Goal: Task Accomplishment & Management: Manage account settings

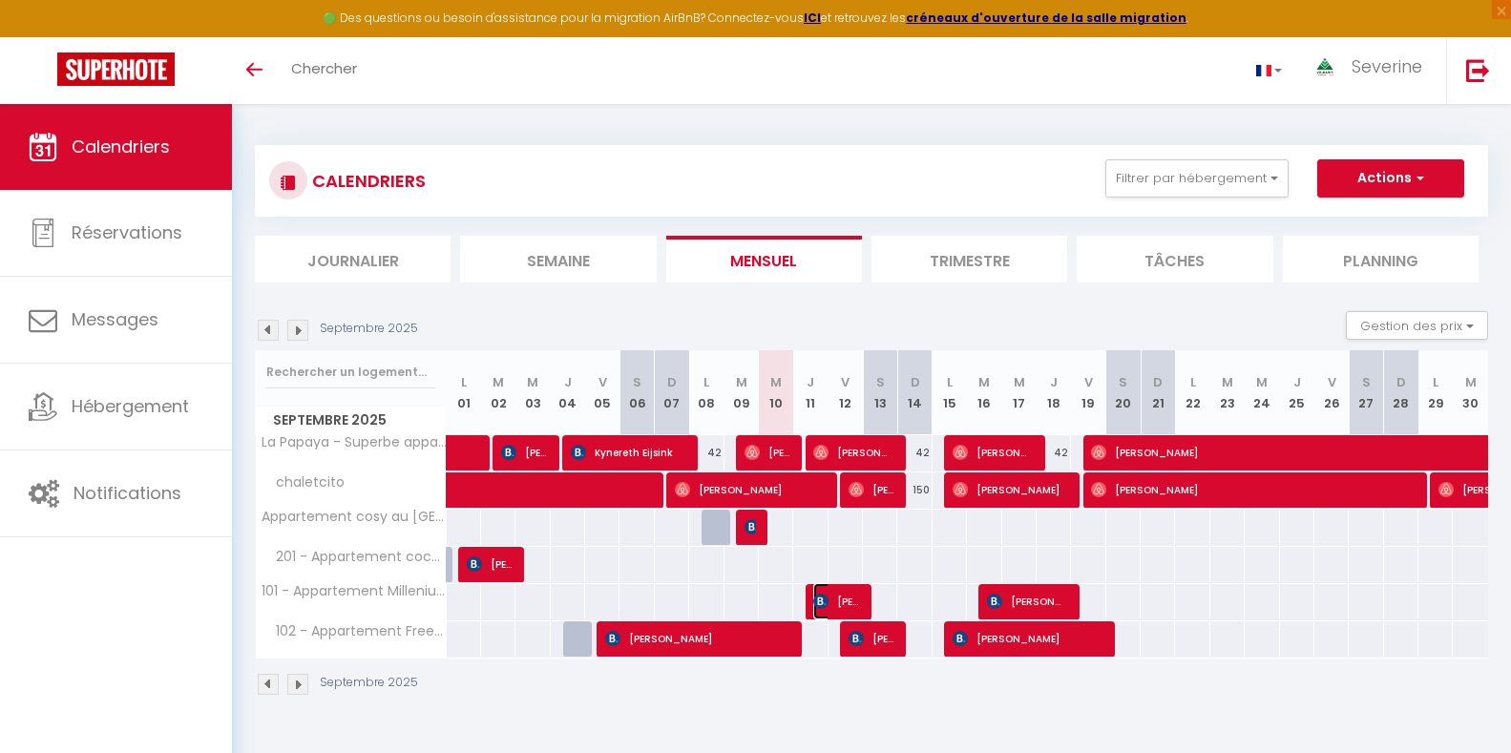
click at [839, 596] on span "[PERSON_NAME]" at bounding box center [836, 601] width 46 height 36
select select "OK"
select select "KO"
select select "0"
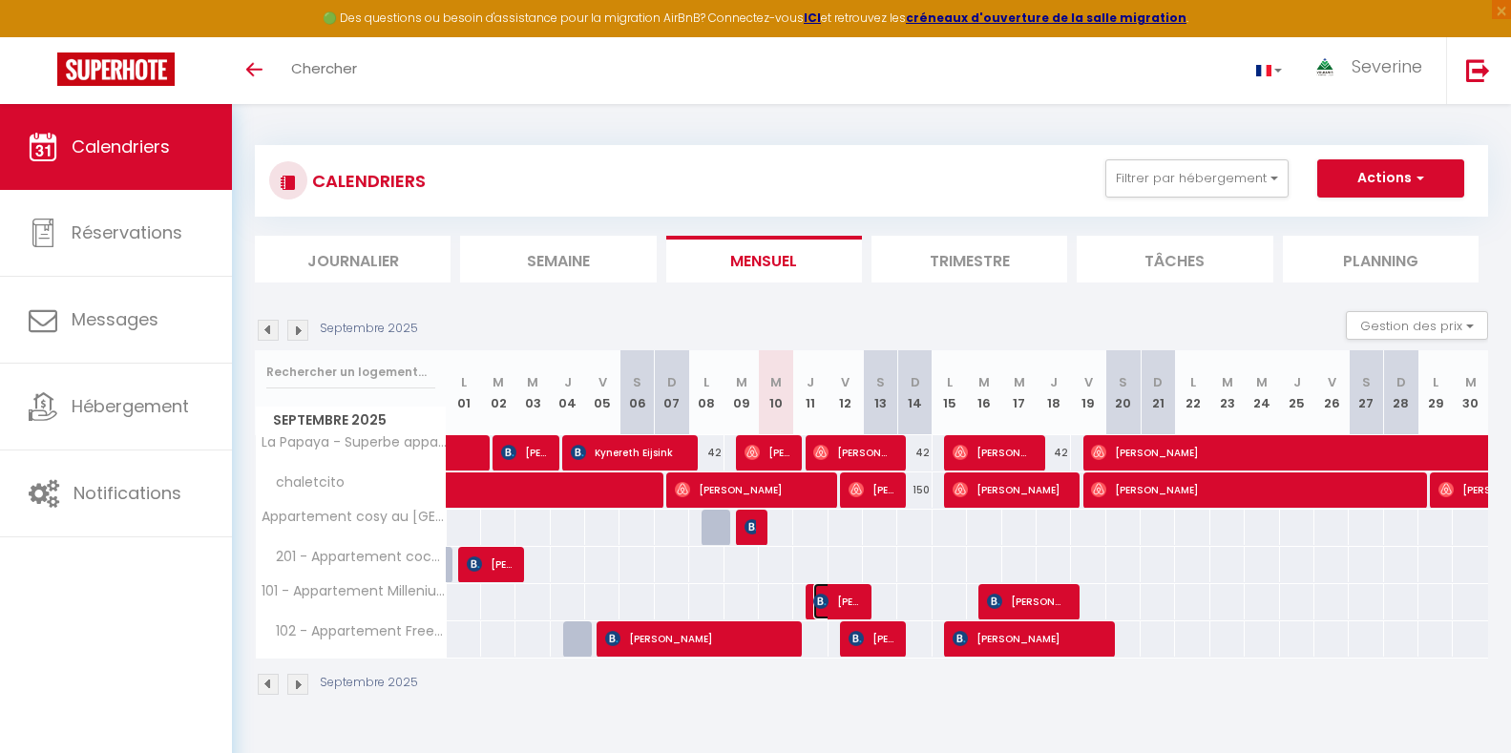
select select "1"
select select
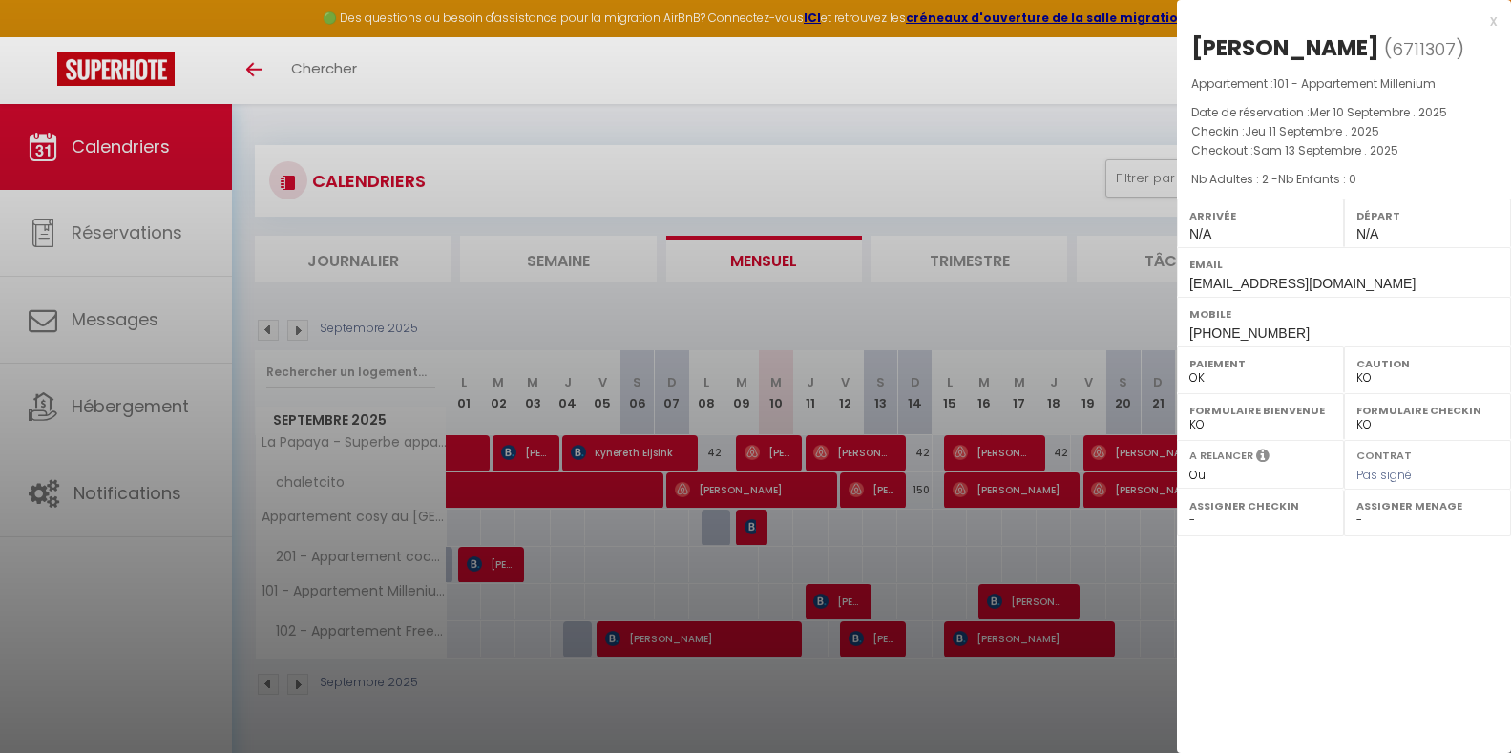
click at [1022, 597] on div at bounding box center [755, 376] width 1511 height 753
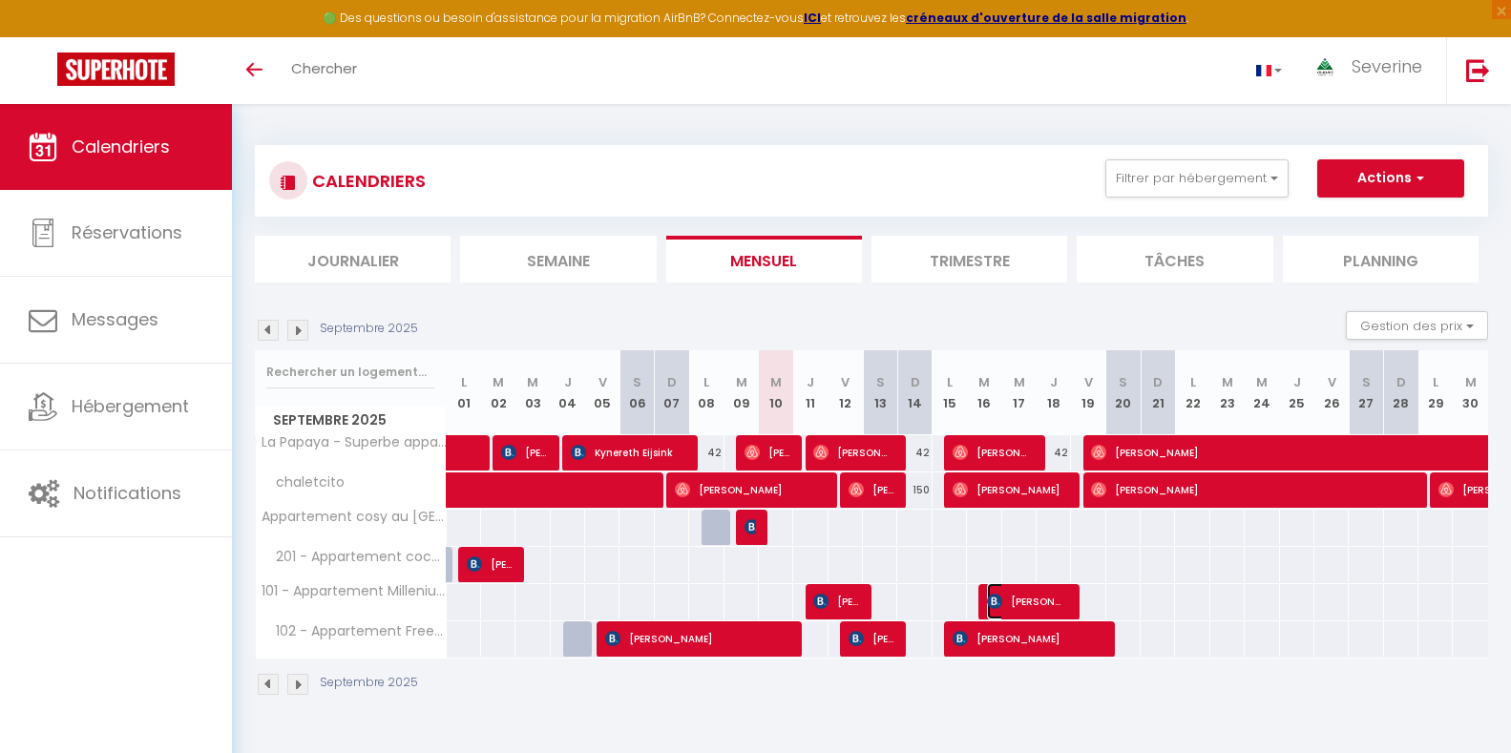
click at [1022, 597] on span "[PERSON_NAME]" at bounding box center [1027, 601] width 80 height 36
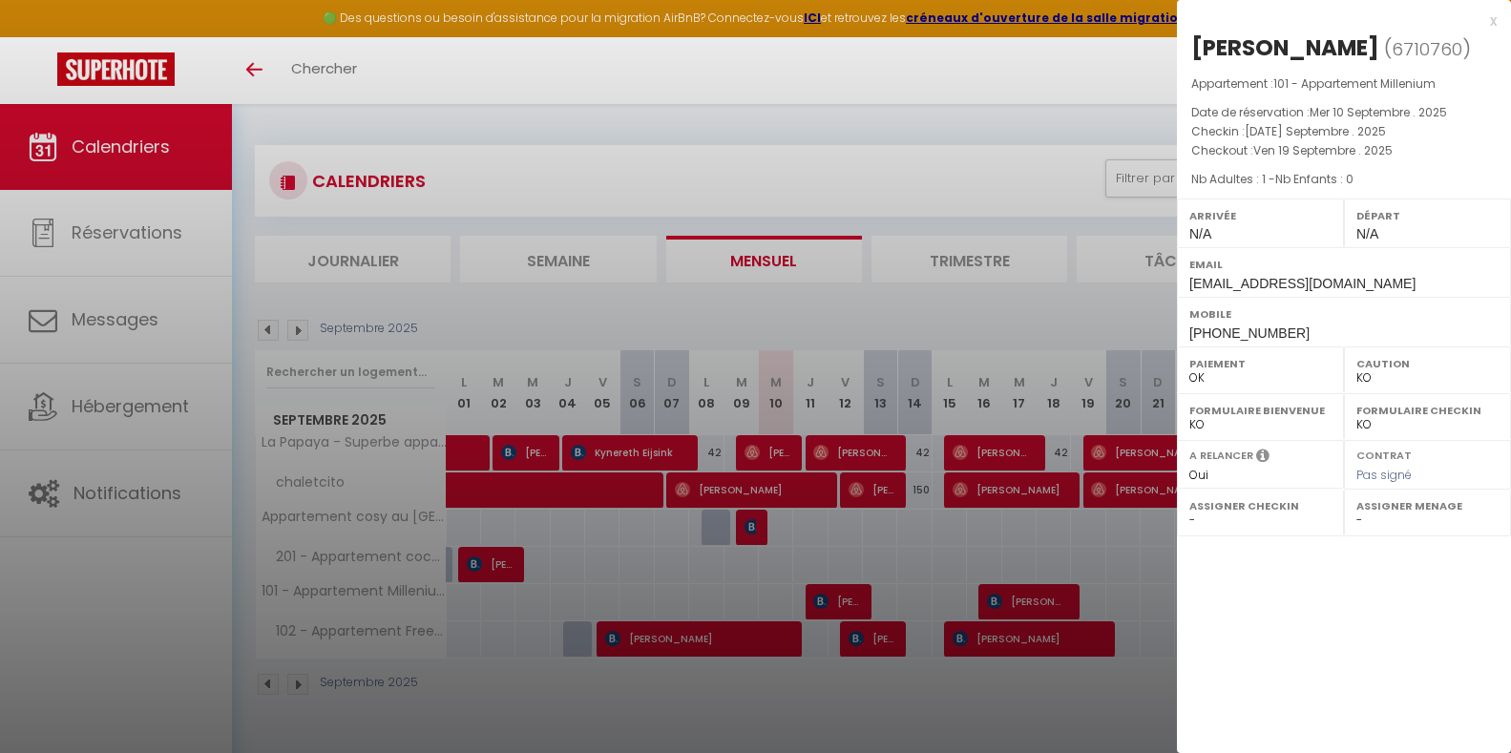
click at [850, 604] on div at bounding box center [755, 376] width 1511 height 753
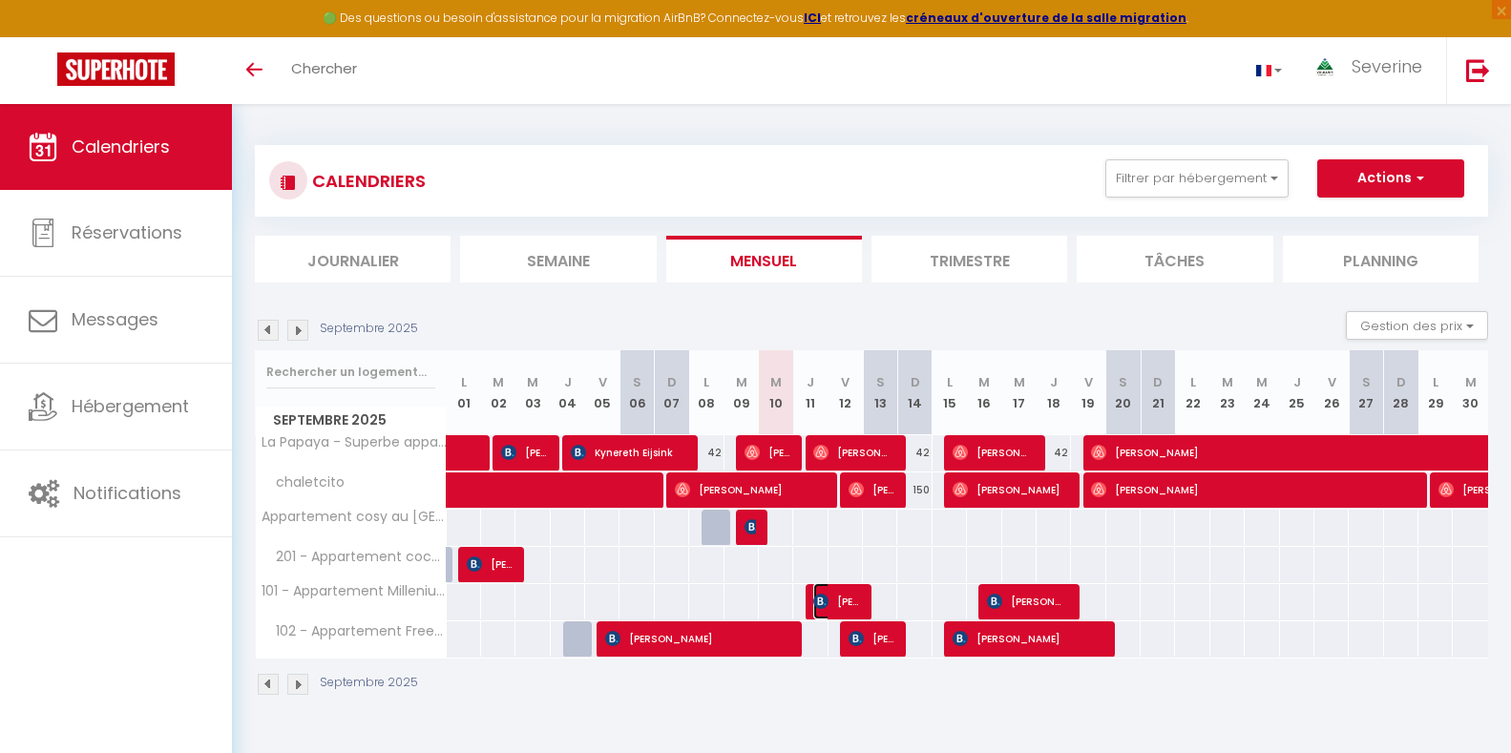
click at [850, 604] on span "[PERSON_NAME]" at bounding box center [836, 601] width 46 height 36
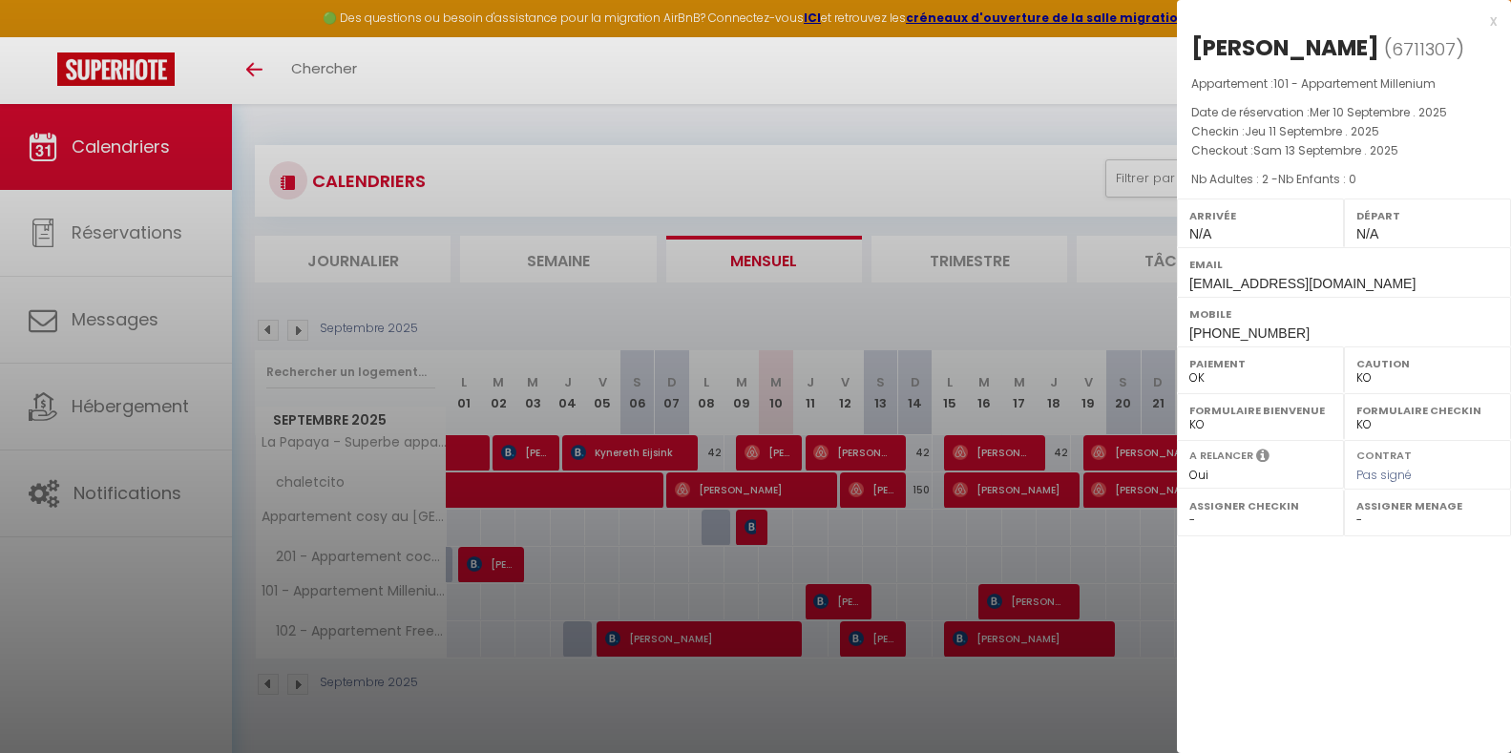
click at [751, 530] on div at bounding box center [755, 376] width 1511 height 753
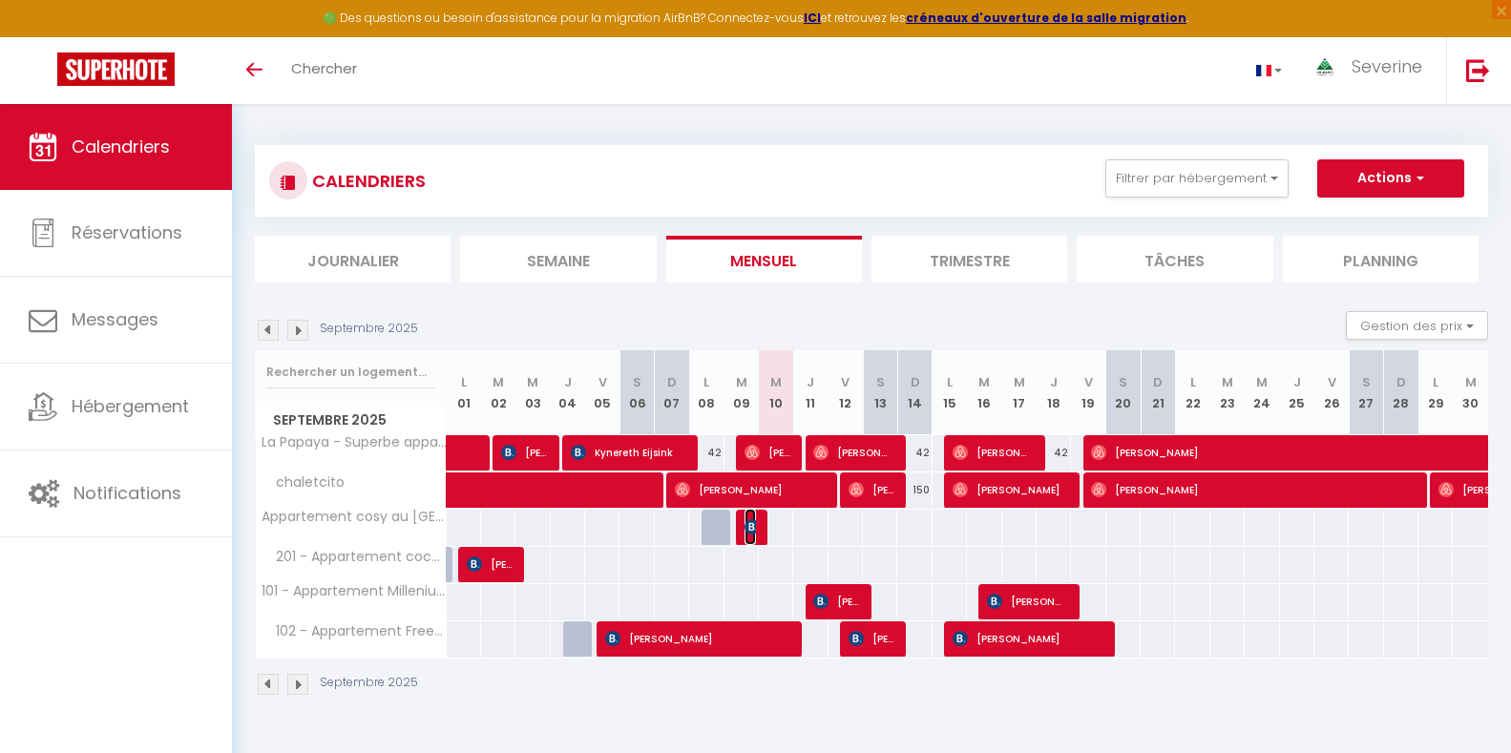
click at [751, 530] on img at bounding box center [751, 526] width 15 height 15
select select "41946"
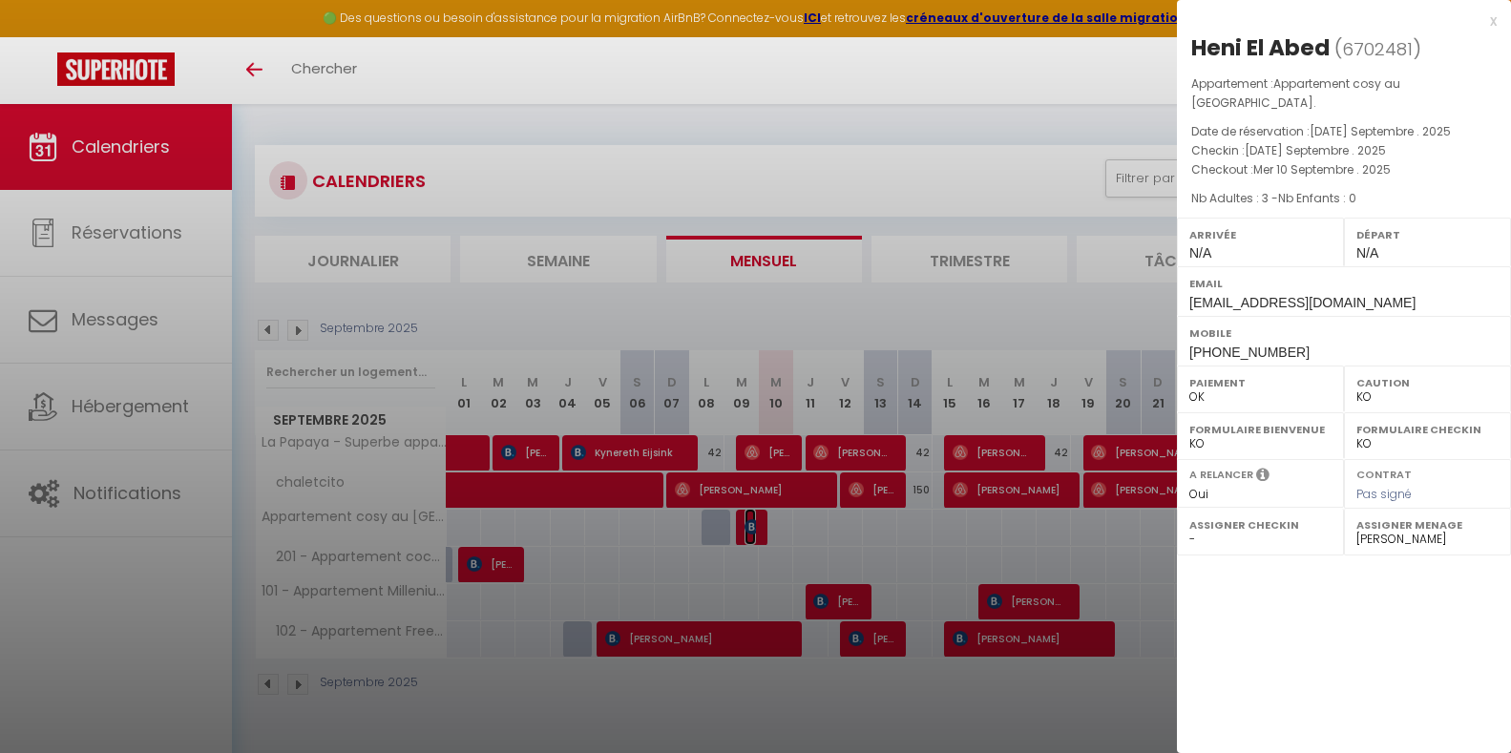
scroll to position [104, 0]
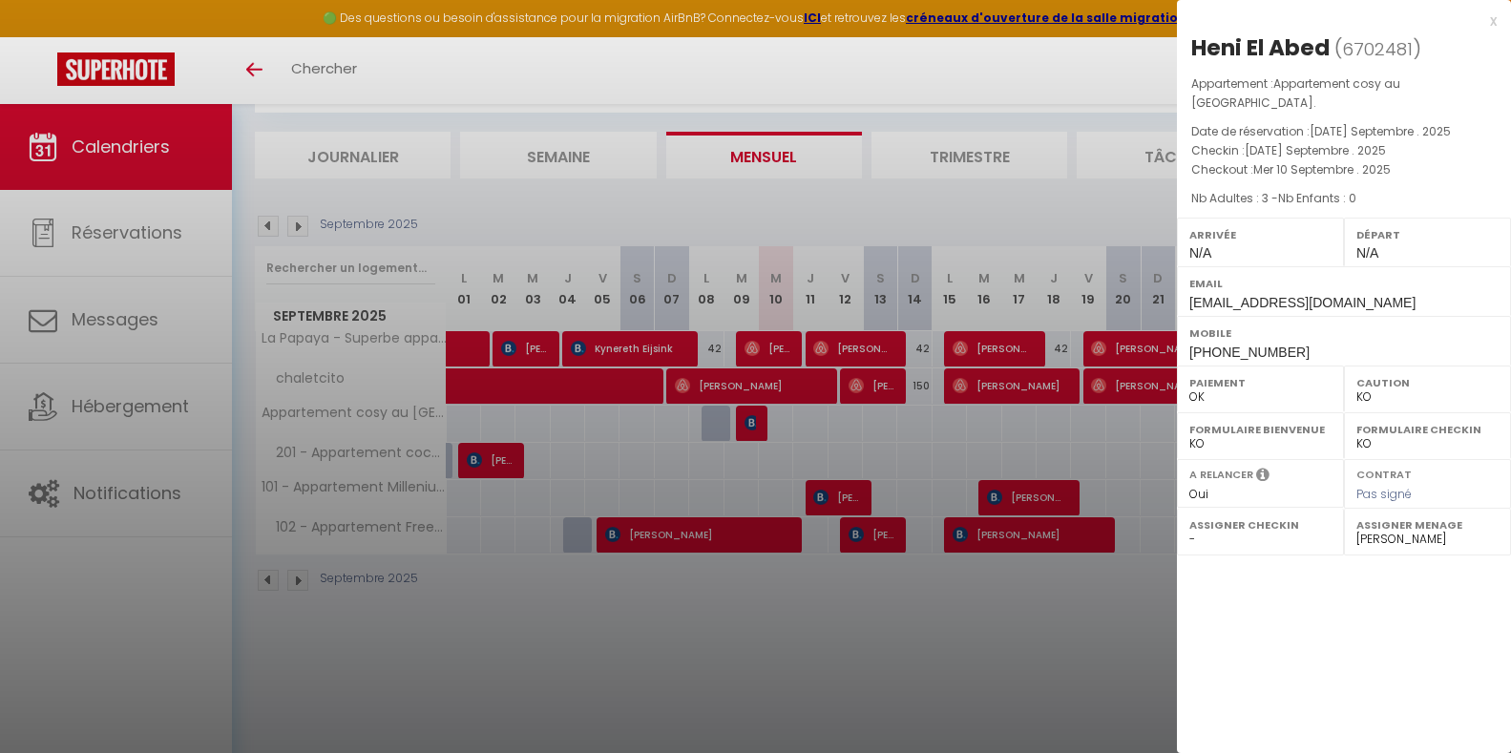
click at [1489, 25] on div "x" at bounding box center [1337, 21] width 320 height 23
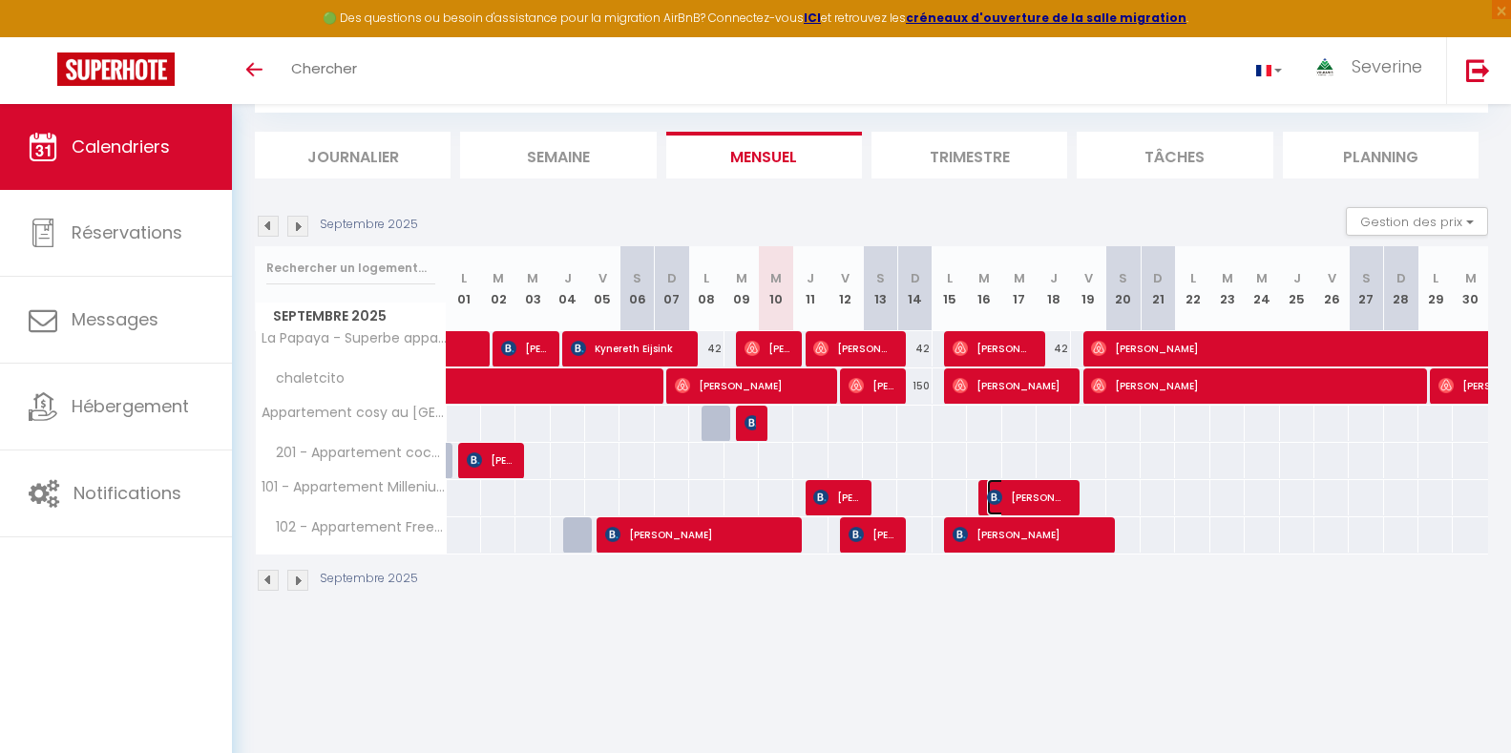
click at [1018, 501] on span "[PERSON_NAME]" at bounding box center [1027, 497] width 80 height 36
select select
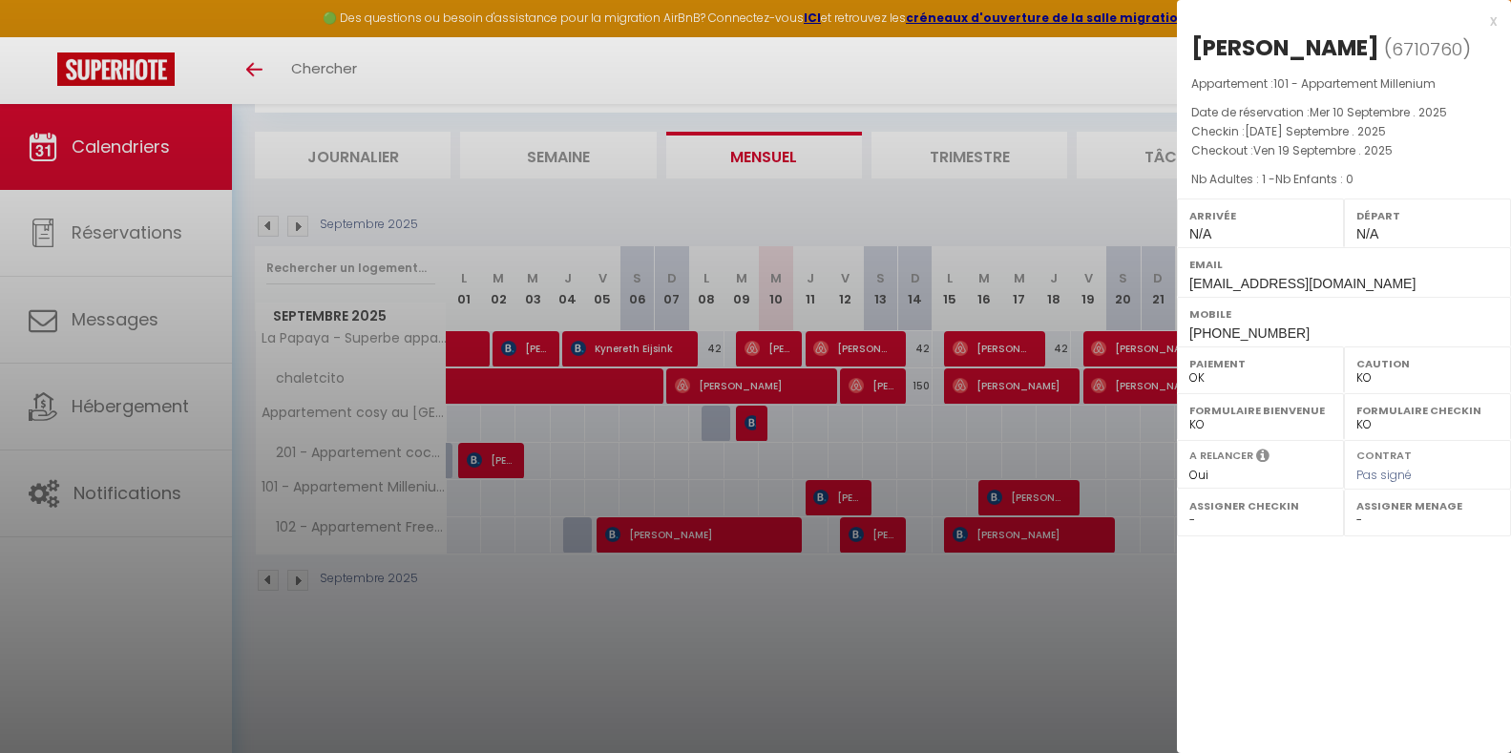
click at [825, 503] on div at bounding box center [755, 376] width 1511 height 753
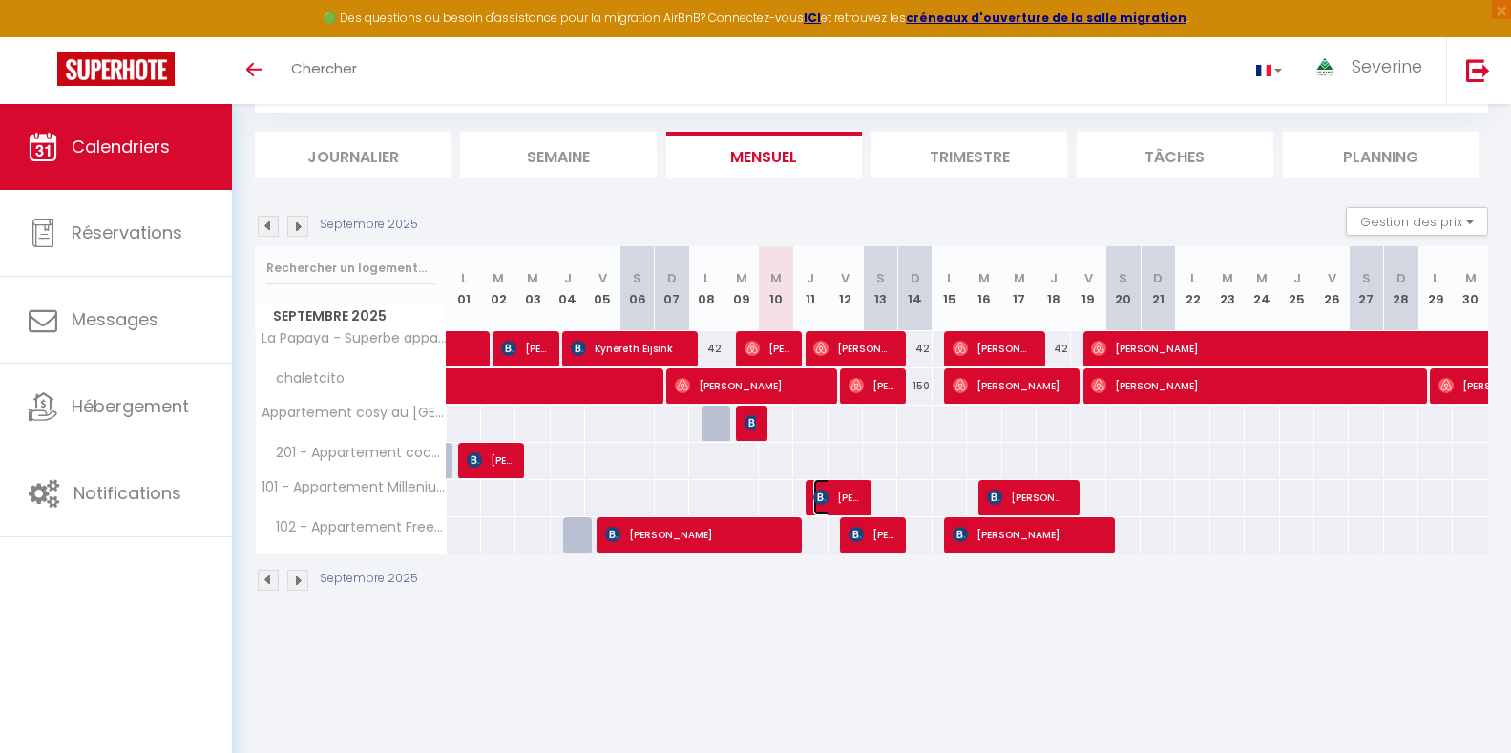
click at [826, 503] on img at bounding box center [820, 497] width 15 height 15
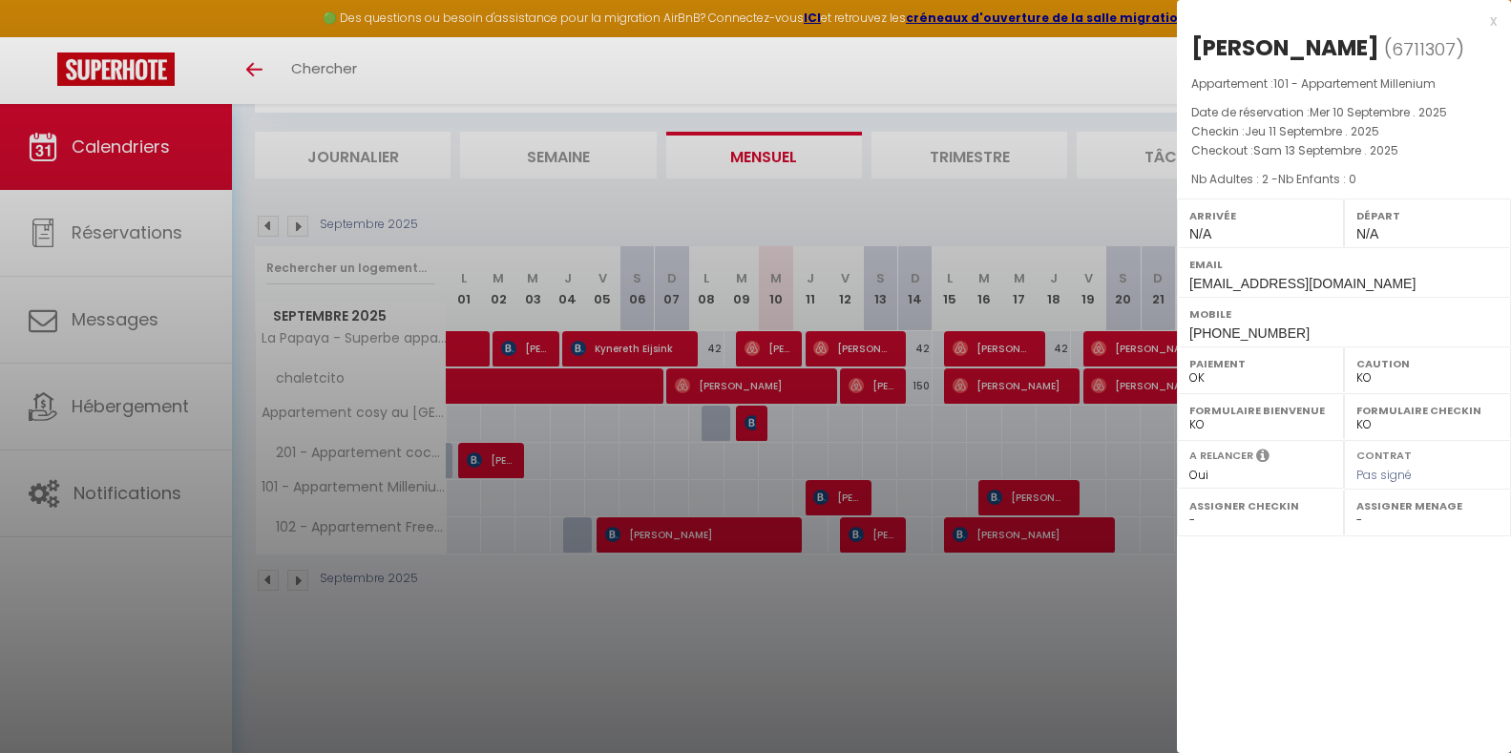
click at [819, 695] on div at bounding box center [755, 376] width 1511 height 753
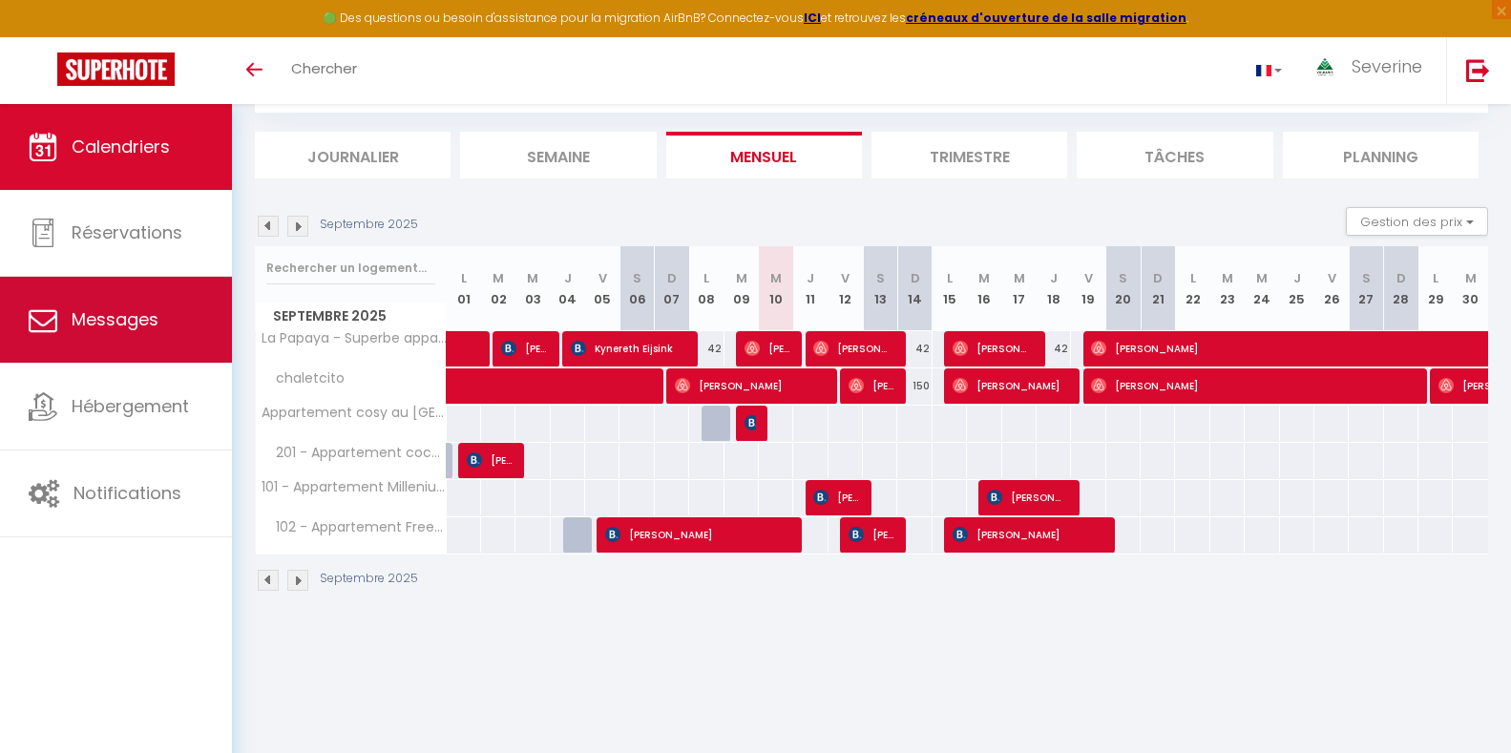
click at [96, 332] on link "Messages" at bounding box center [116, 320] width 232 height 86
select select "message"
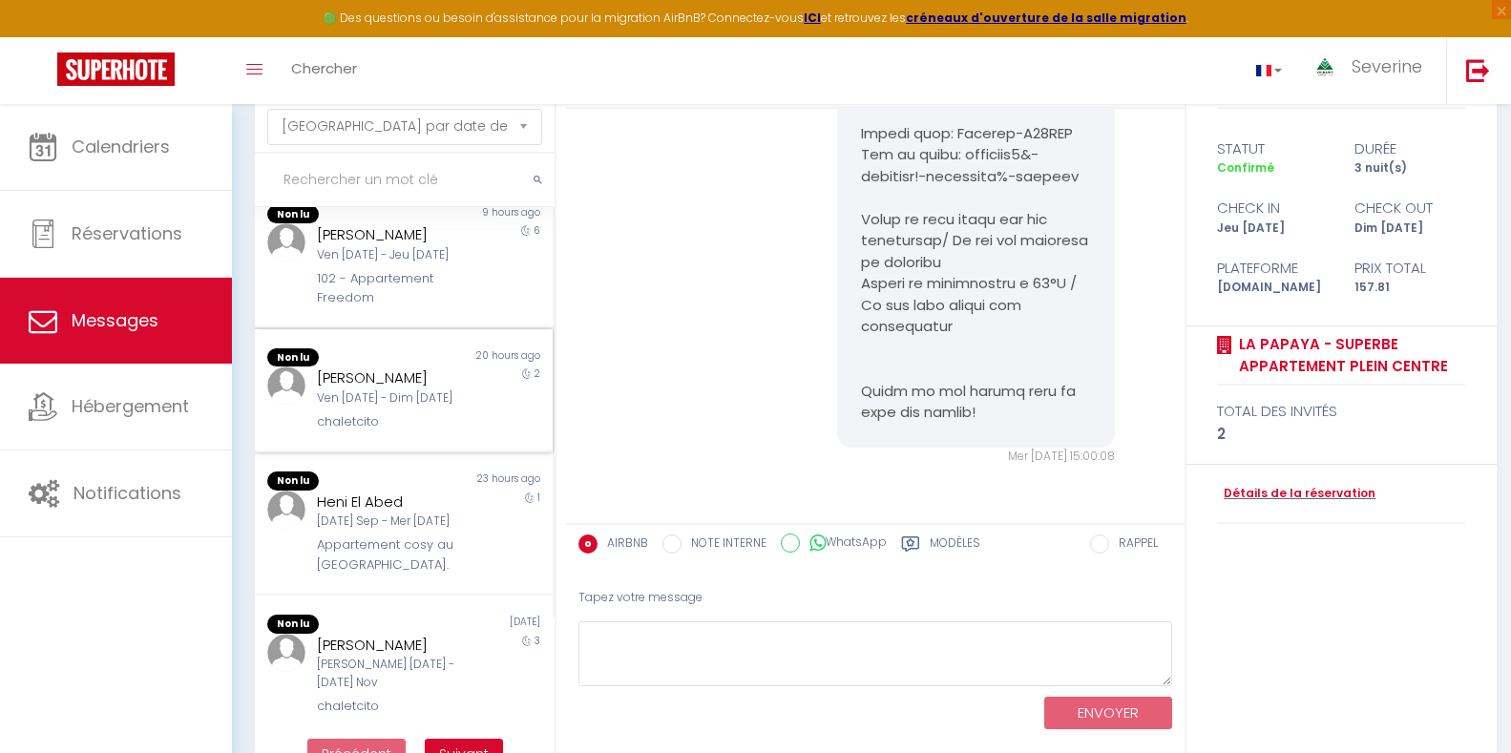
scroll to position [286, 0]
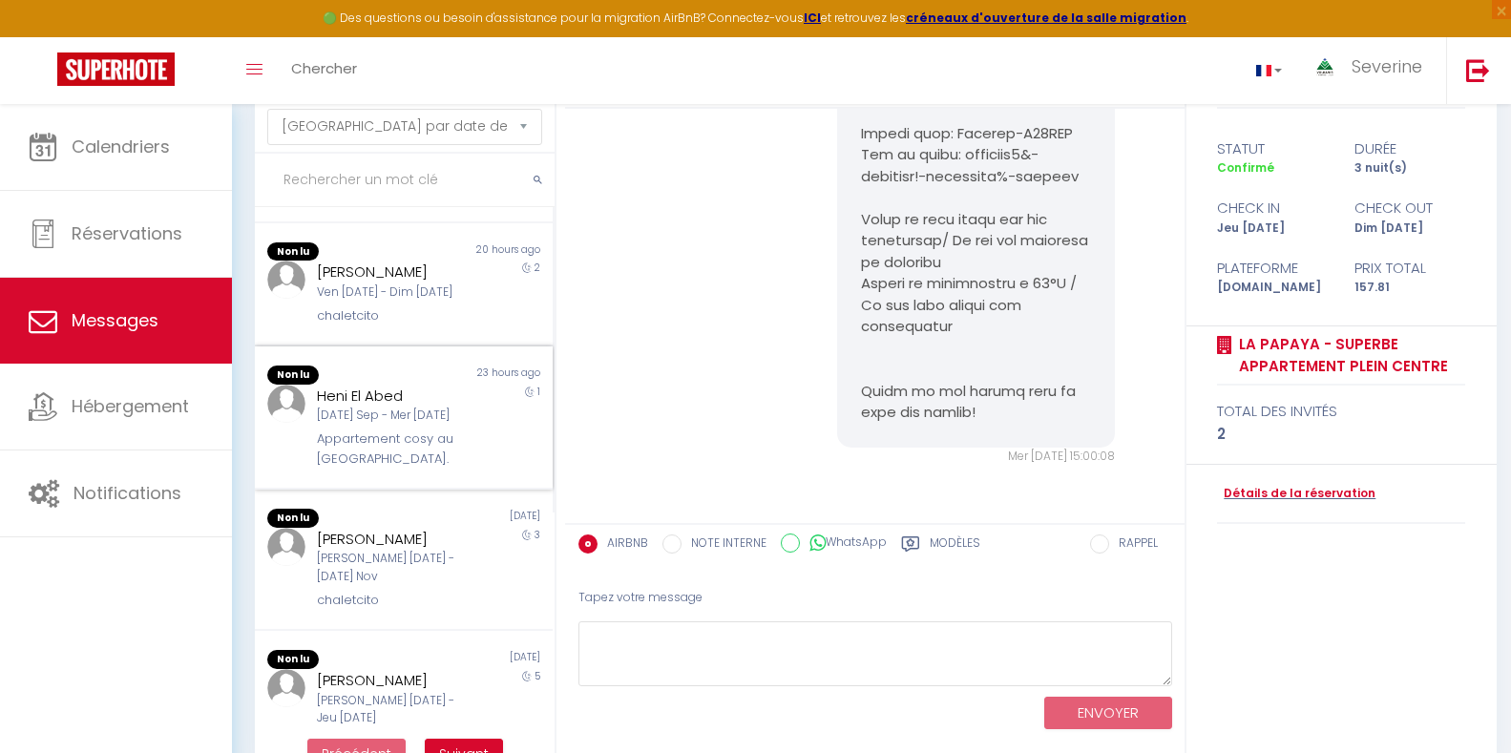
click at [426, 450] on div "Appartement cosy au [GEOGRAPHIC_DATA]." at bounding box center [391, 448] width 149 height 39
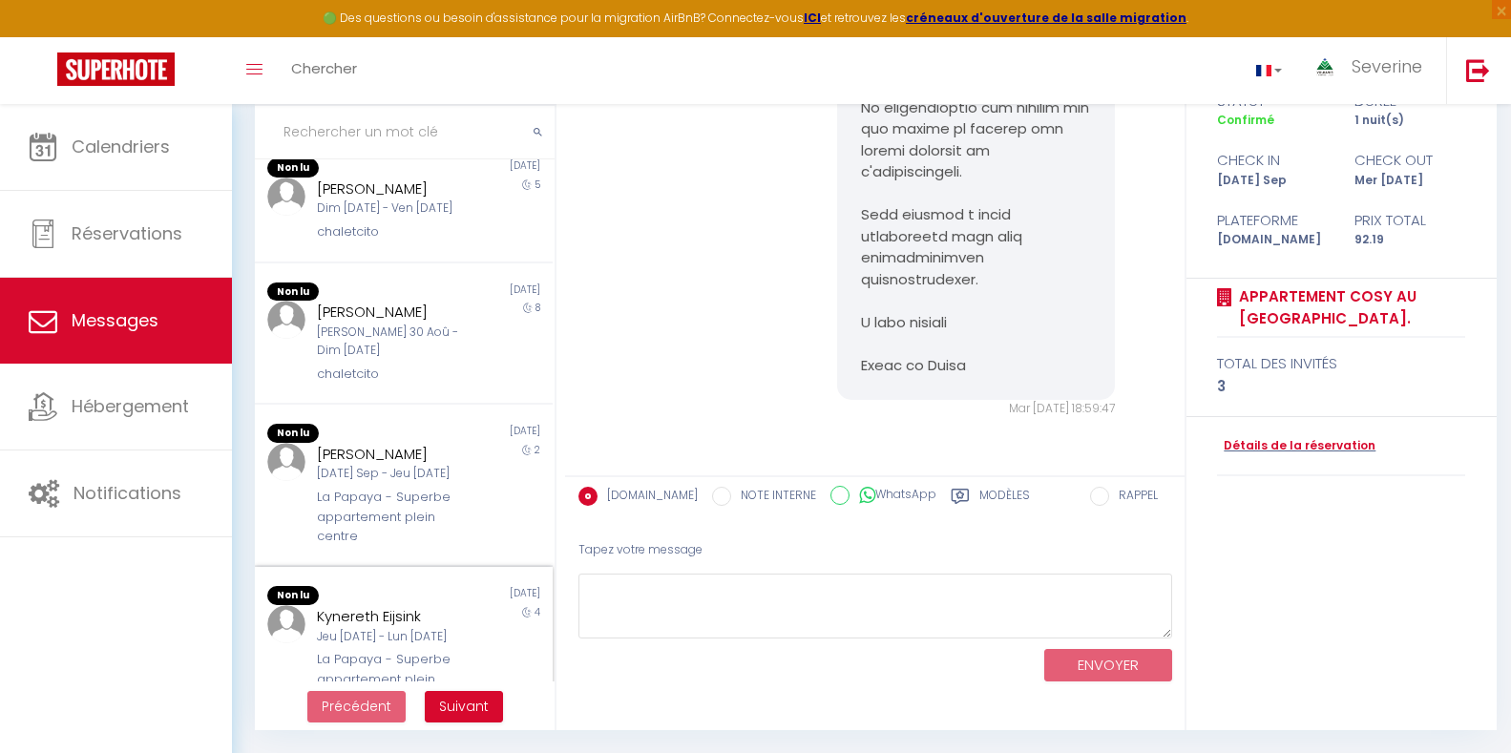
scroll to position [902, 0]
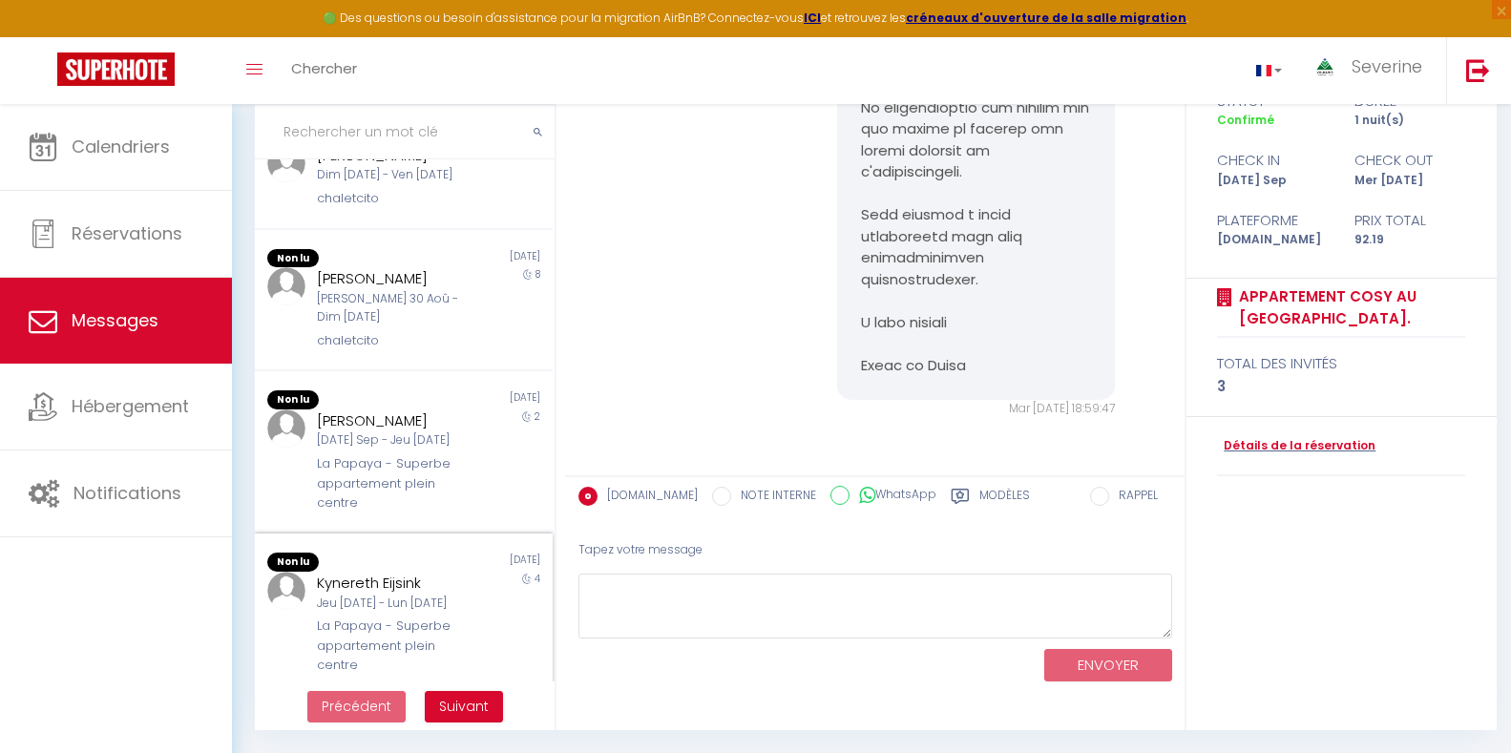
click at [436, 577] on div "Kynereth Eijsink" at bounding box center [391, 583] width 149 height 23
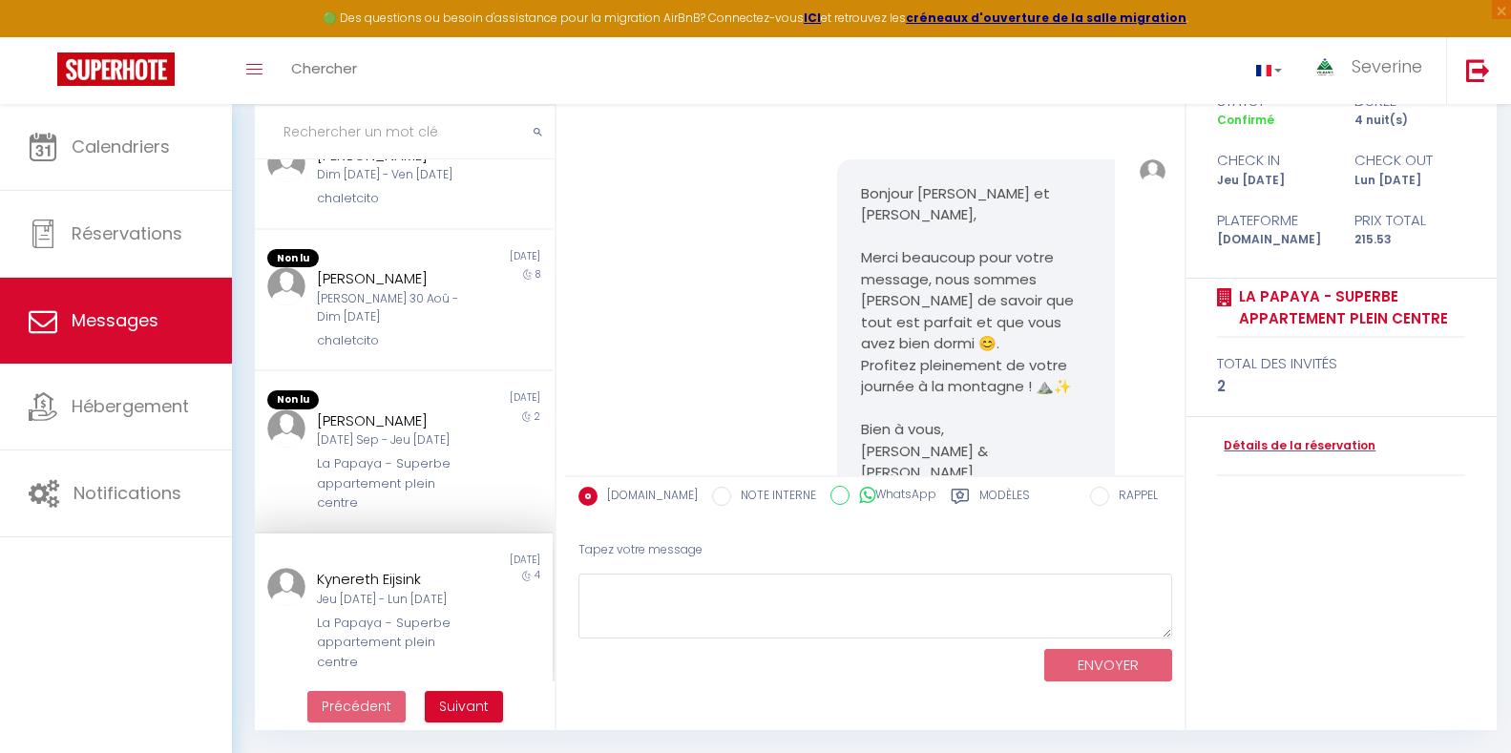
scroll to position [898, 0]
click at [395, 601] on div "Kynereth Eijsink Jeu [DATE] - Lun [DATE] La Papaya - Superbe appartement plein …" at bounding box center [391, 624] width 174 height 104
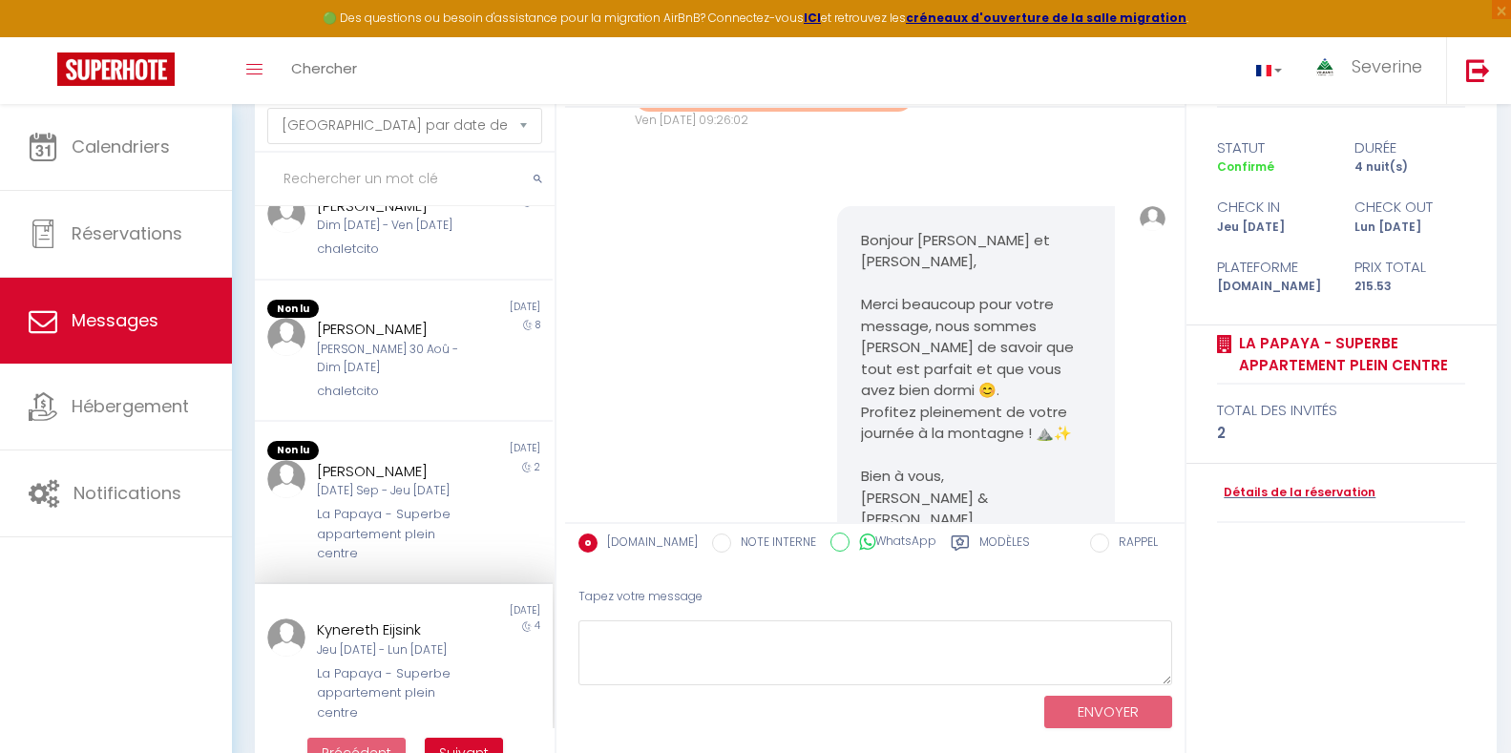
scroll to position [143, 0]
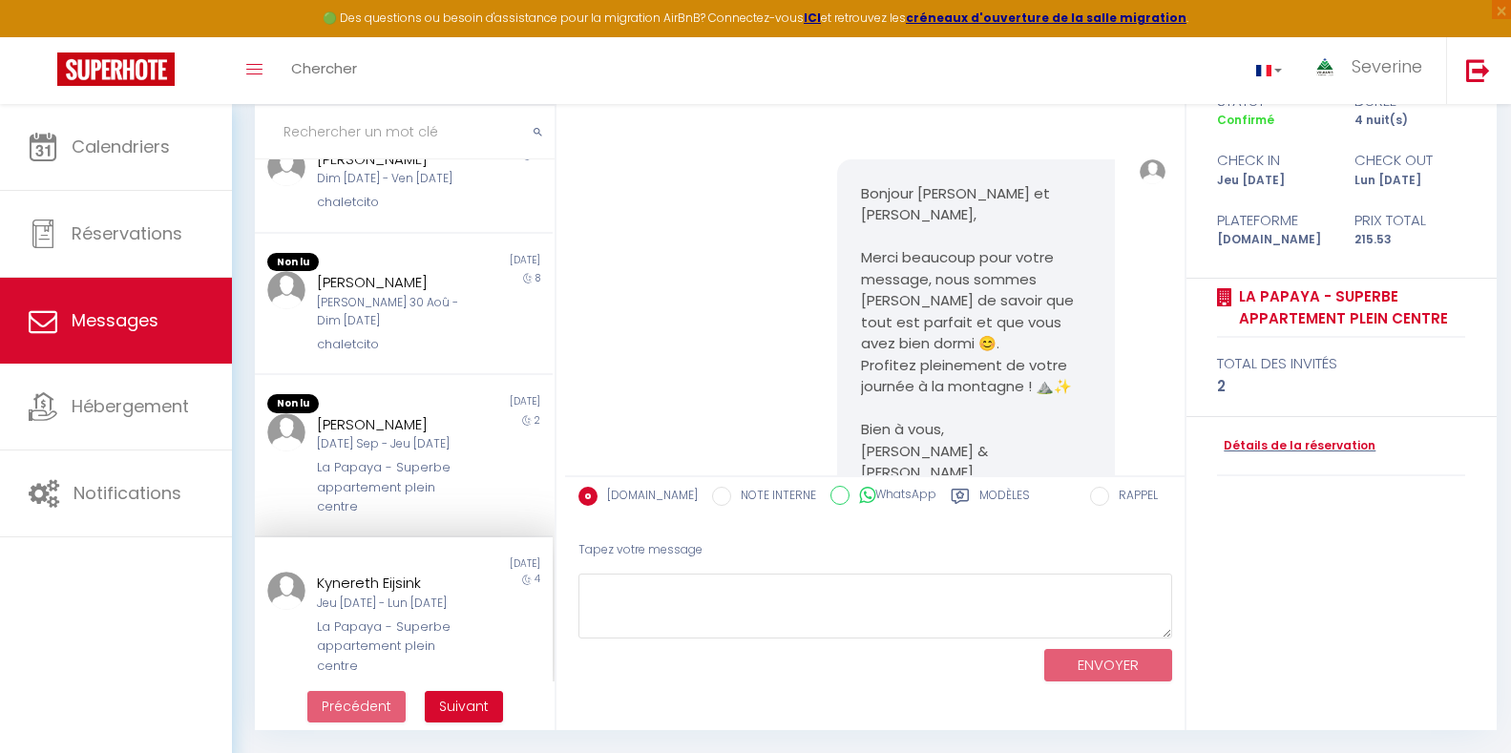
click at [432, 578] on div "Kynereth Eijsink" at bounding box center [391, 583] width 149 height 23
click at [442, 492] on div "La Papaya - Superbe appartement plein centre" at bounding box center [391, 487] width 149 height 58
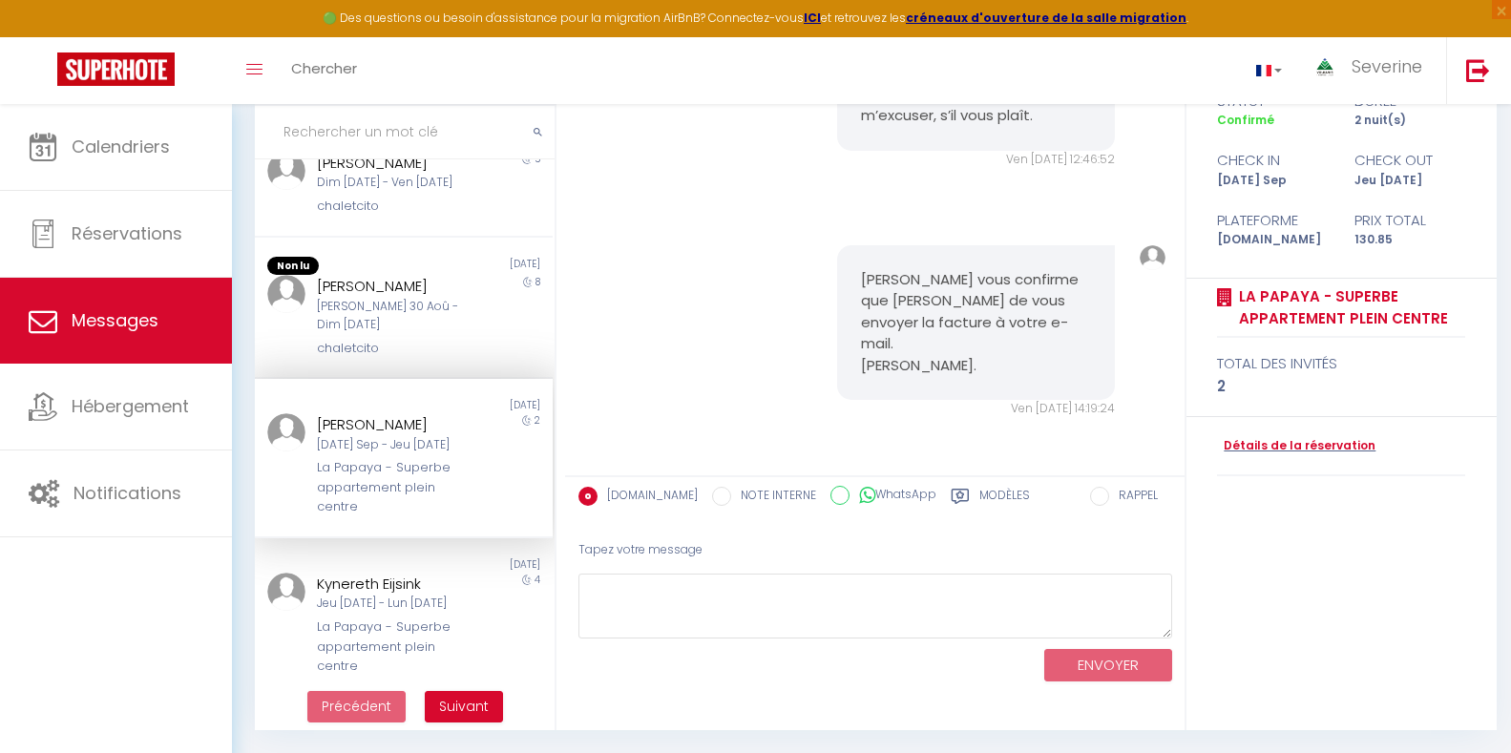
scroll to position [799, 0]
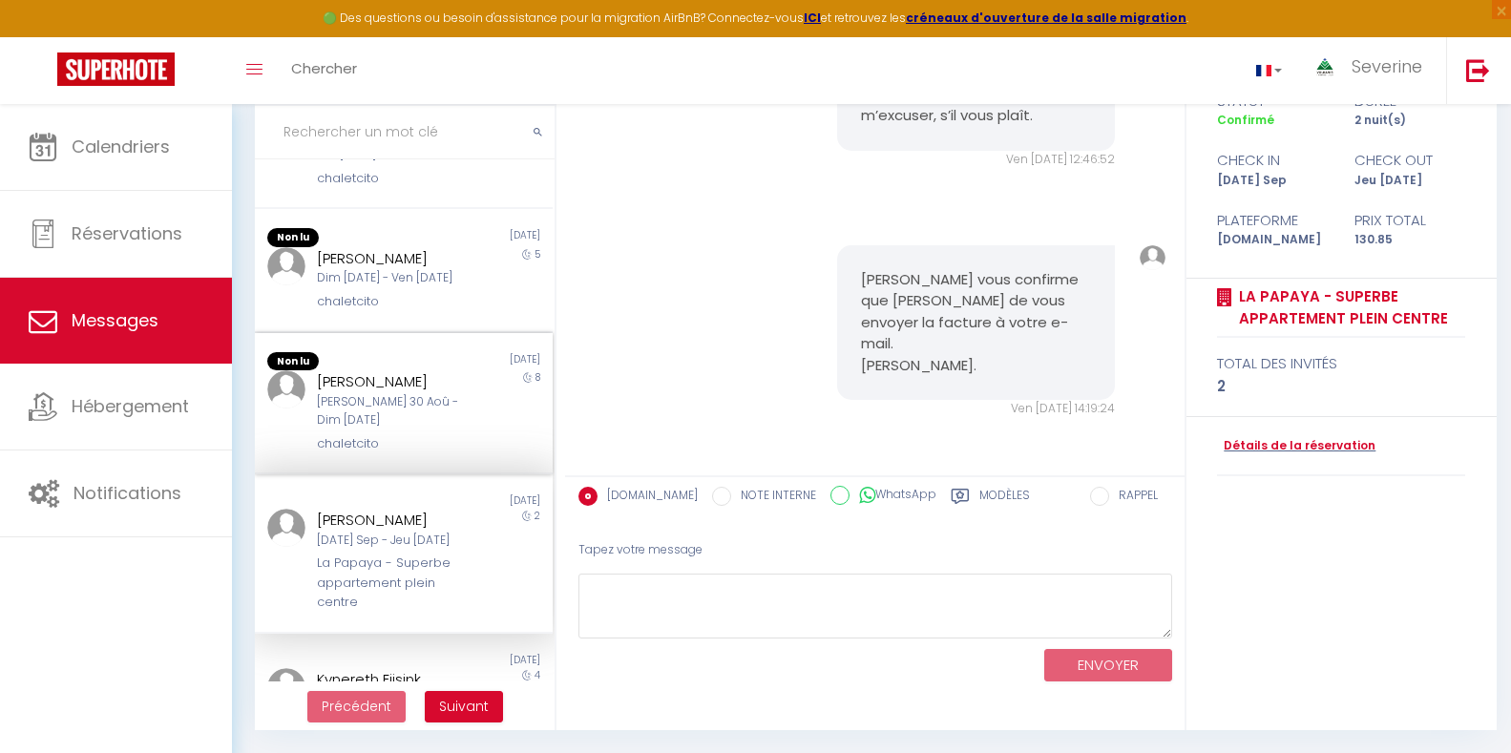
click at [457, 418] on div "[PERSON_NAME] [PERSON_NAME] 30 Aoû - Dim [DATE] chaletcito" at bounding box center [391, 411] width 174 height 83
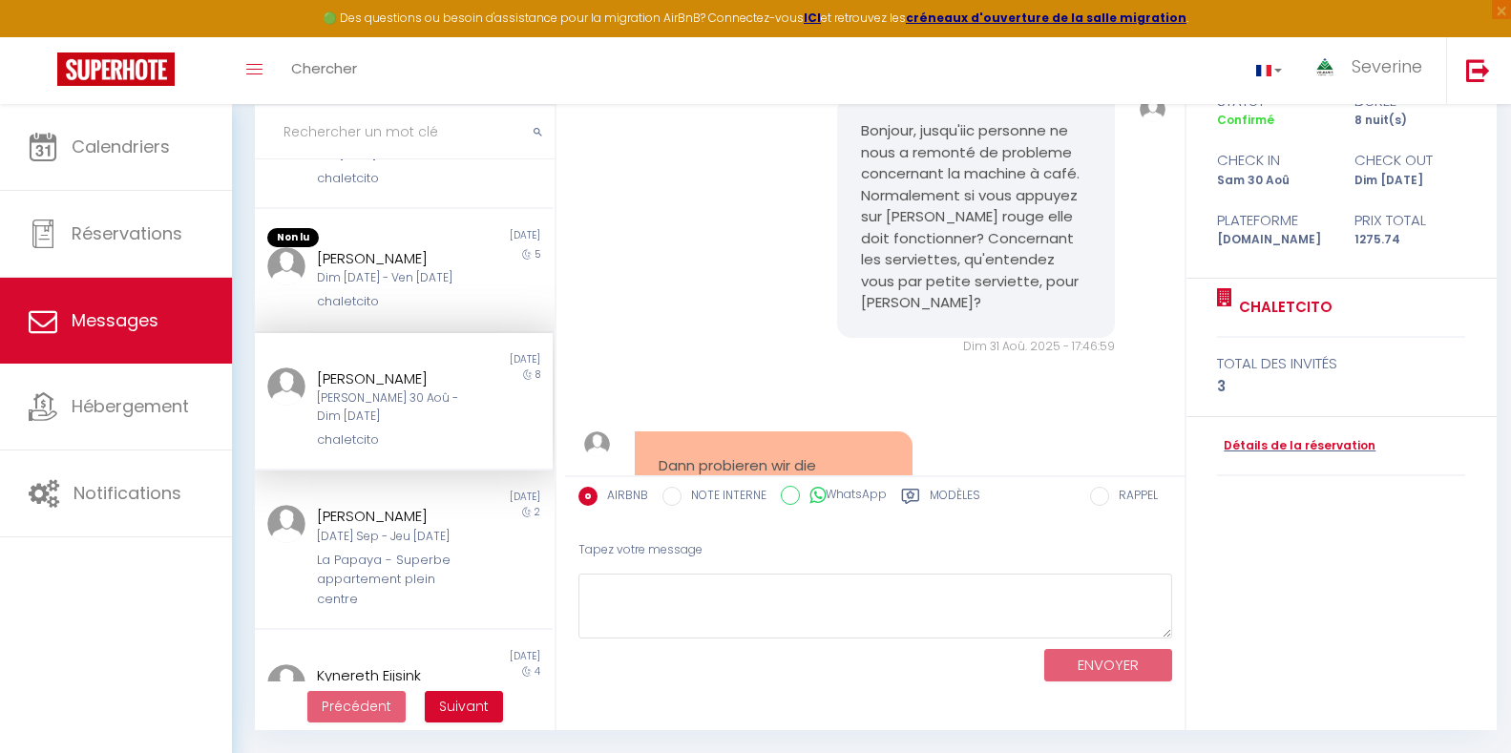
scroll to position [9451, 0]
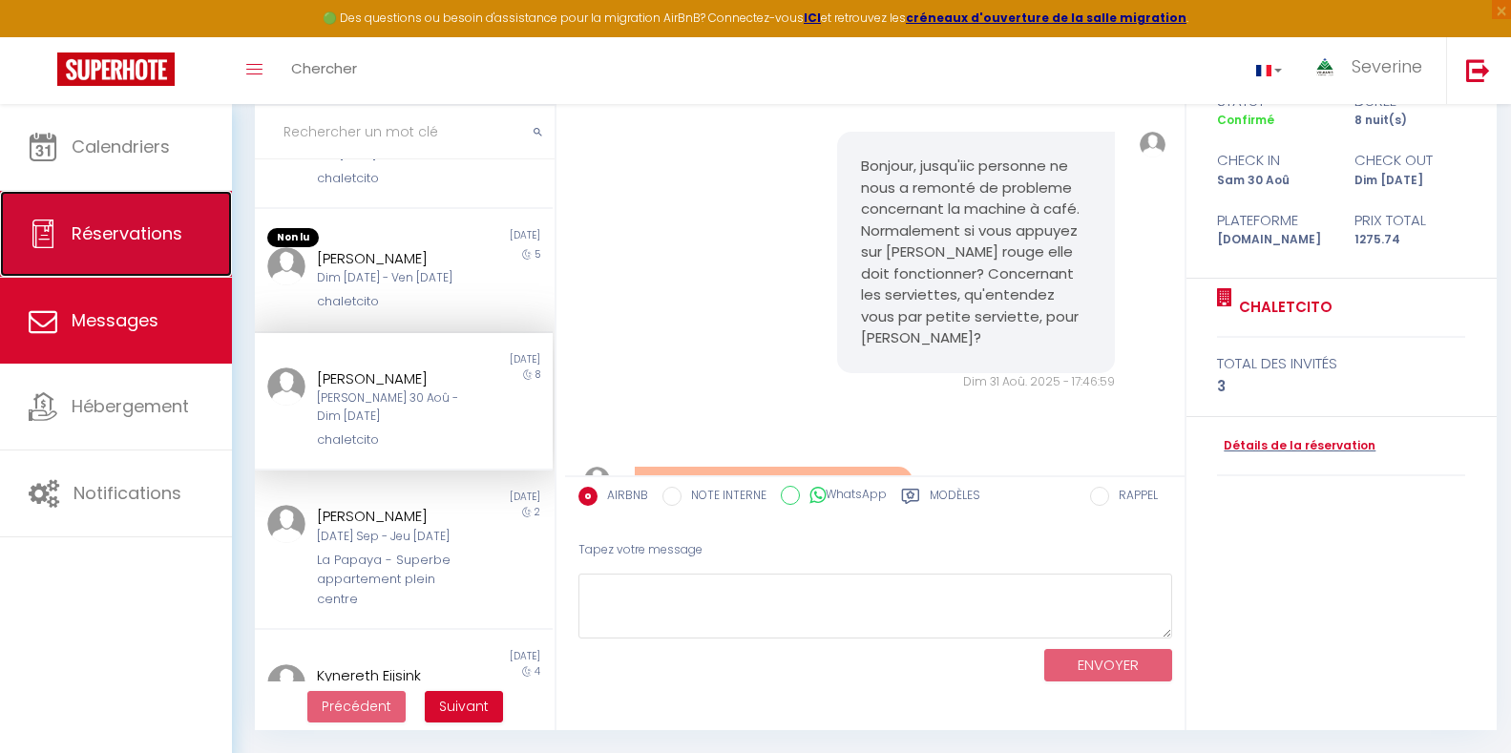
click at [129, 224] on span "Réservations" at bounding box center [127, 233] width 111 height 24
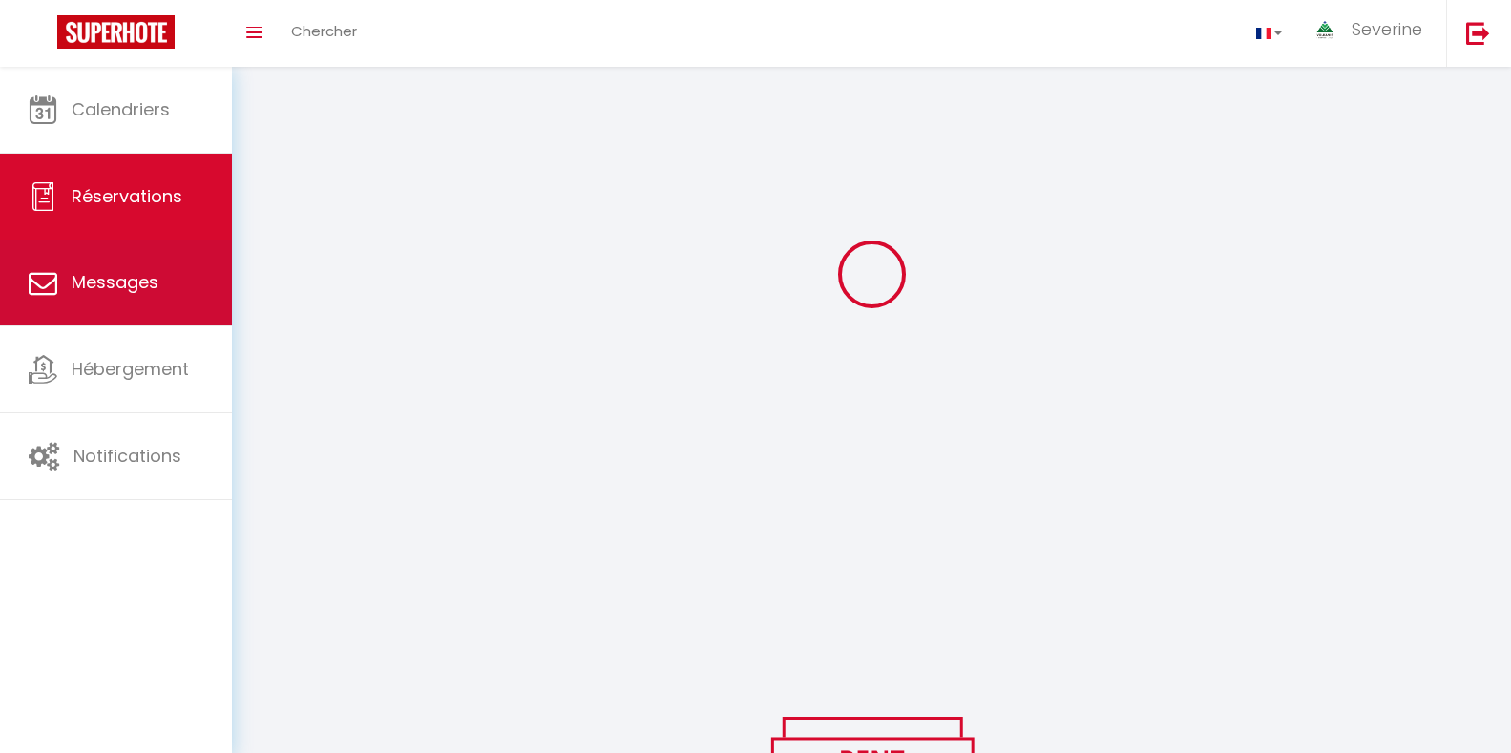
scroll to position [143, 0]
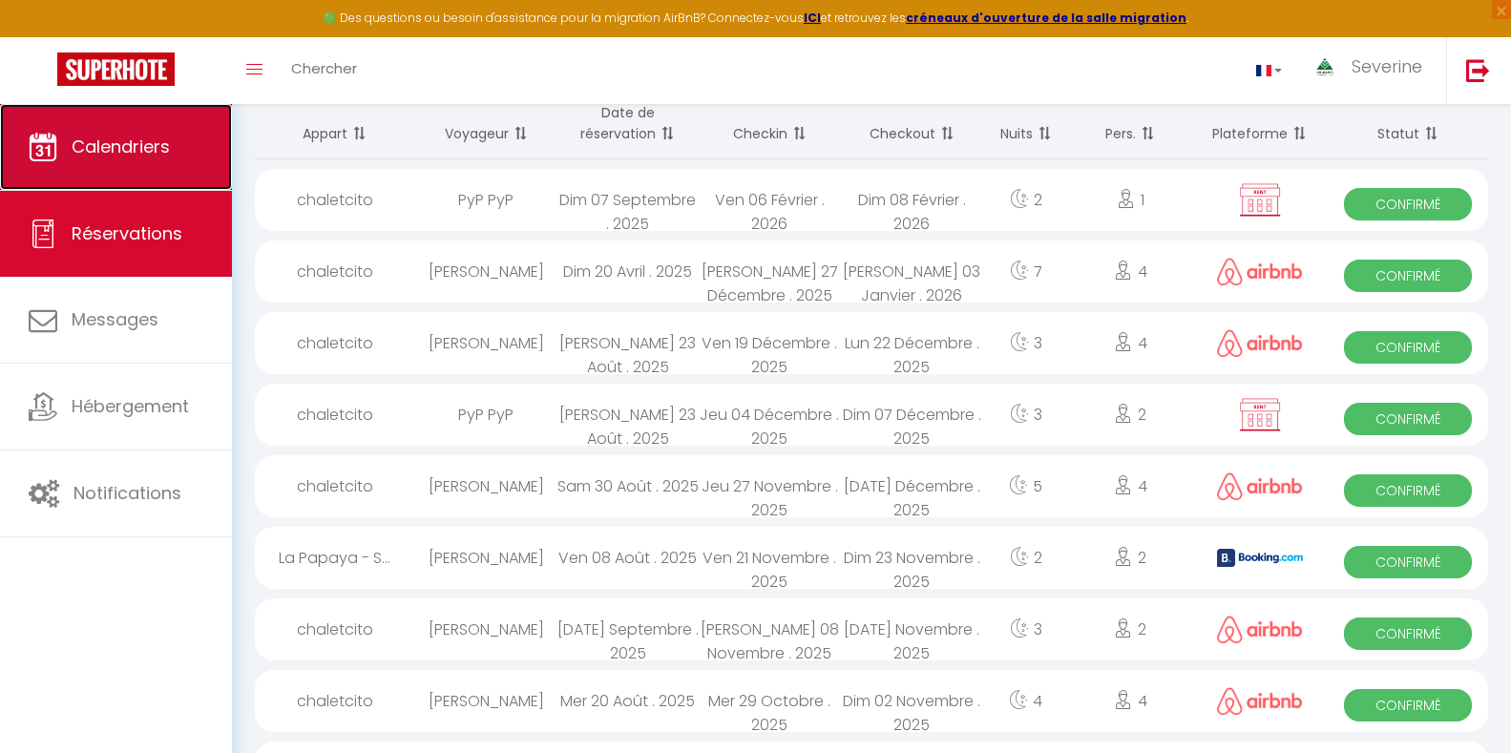
click at [121, 169] on link "Calendriers" at bounding box center [116, 147] width 232 height 86
